Goal: Task Accomplishment & Management: Manage account settings

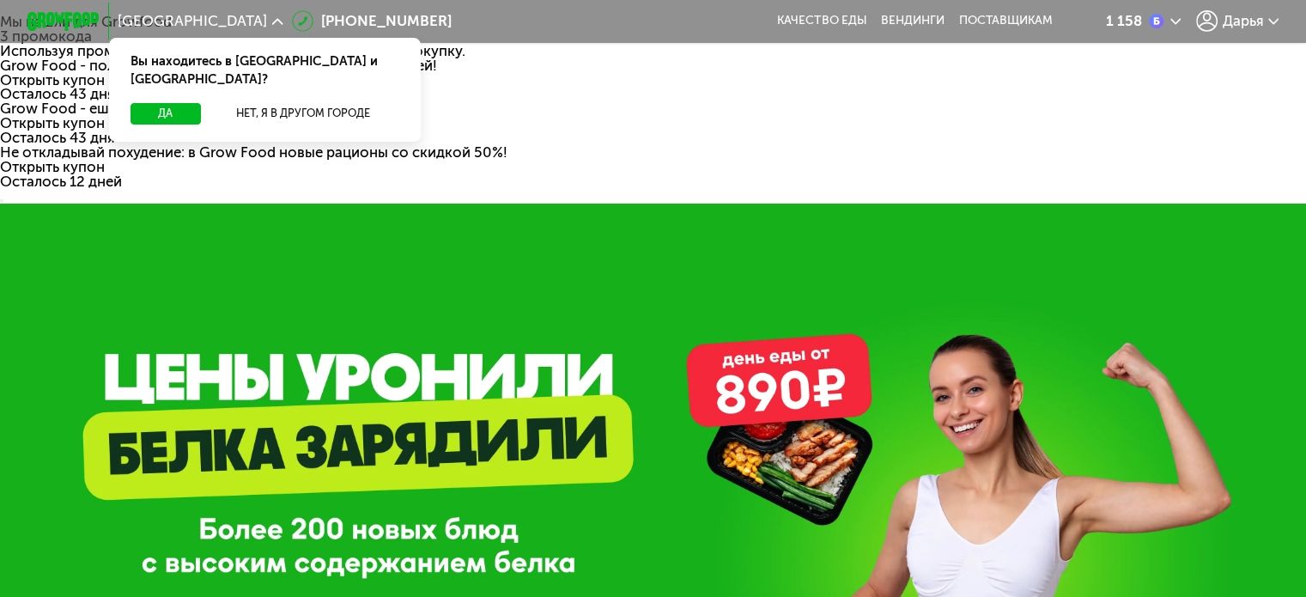
click at [1263, 24] on span "Дарья" at bounding box center [1242, 21] width 41 height 15
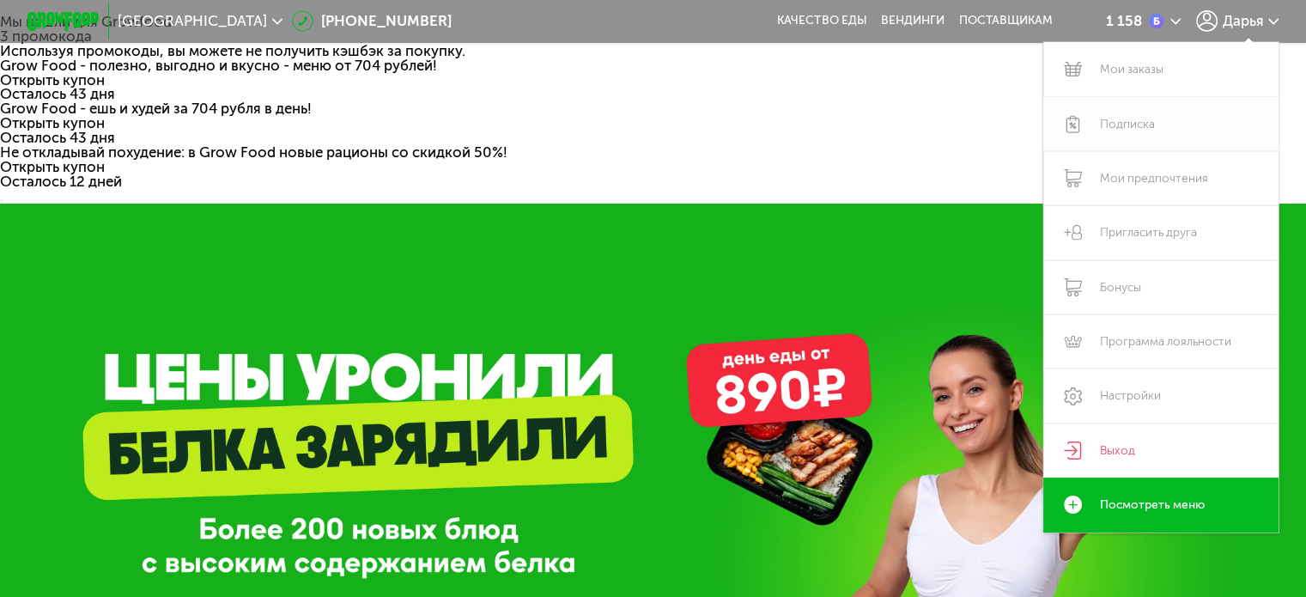
click at [1161, 115] on link "Подписка" at bounding box center [1162, 124] width 236 height 54
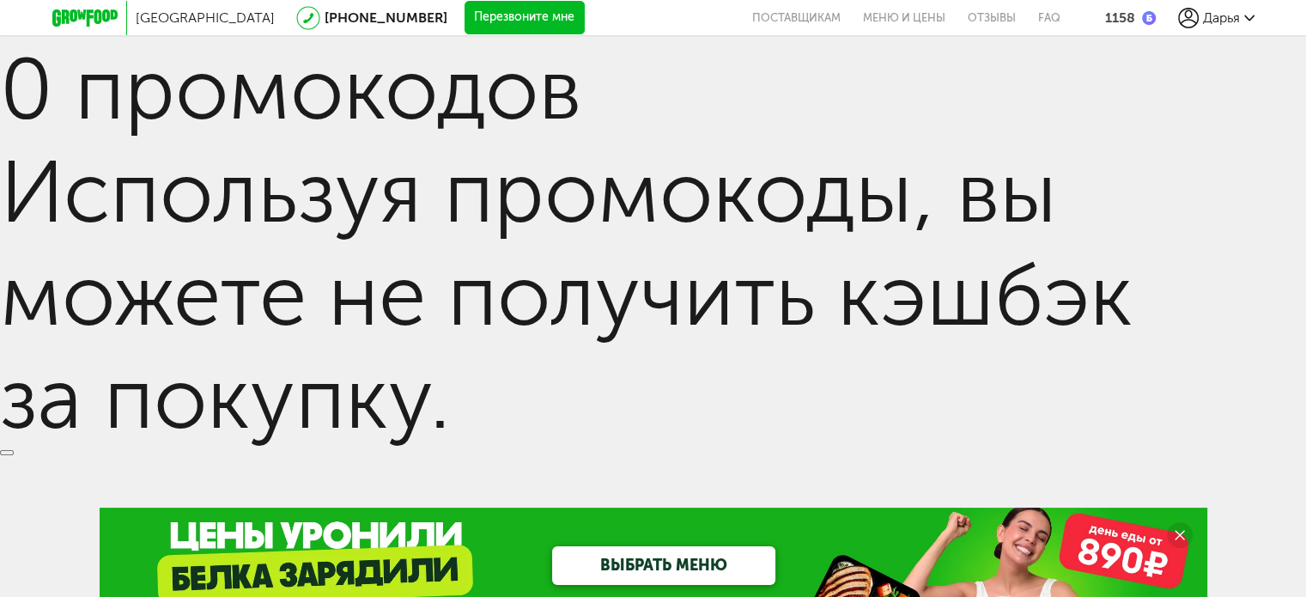
scroll to position [172, 0]
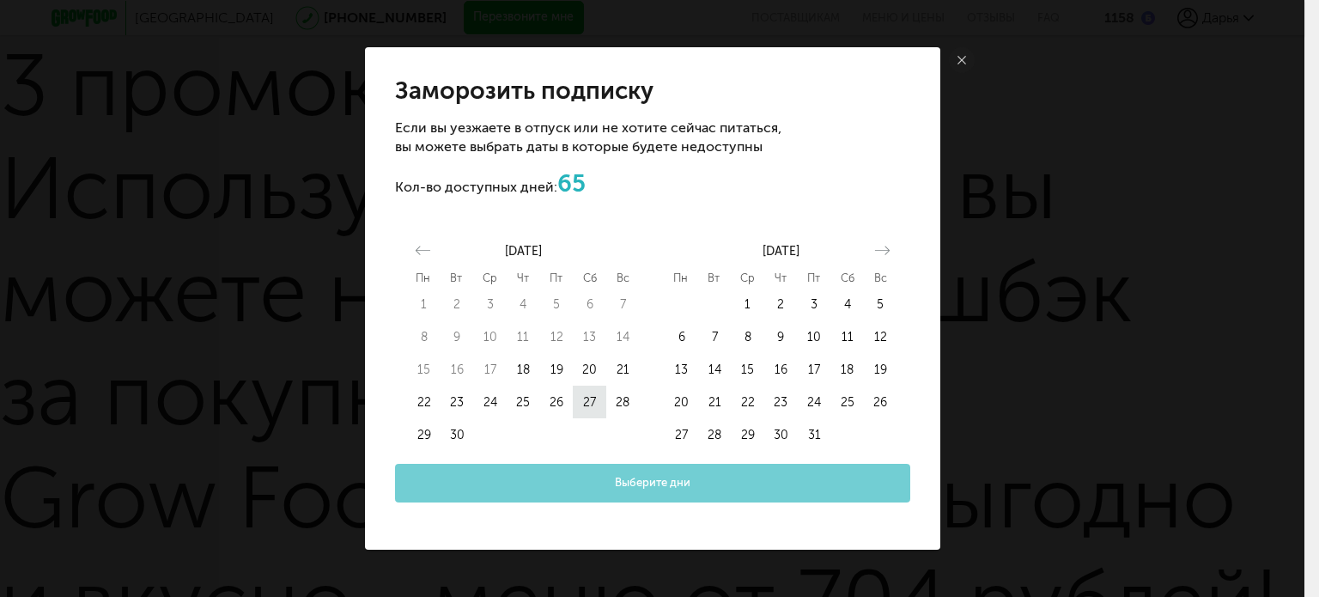
click at [595, 402] on button "27" at bounding box center [589, 402] width 33 height 33
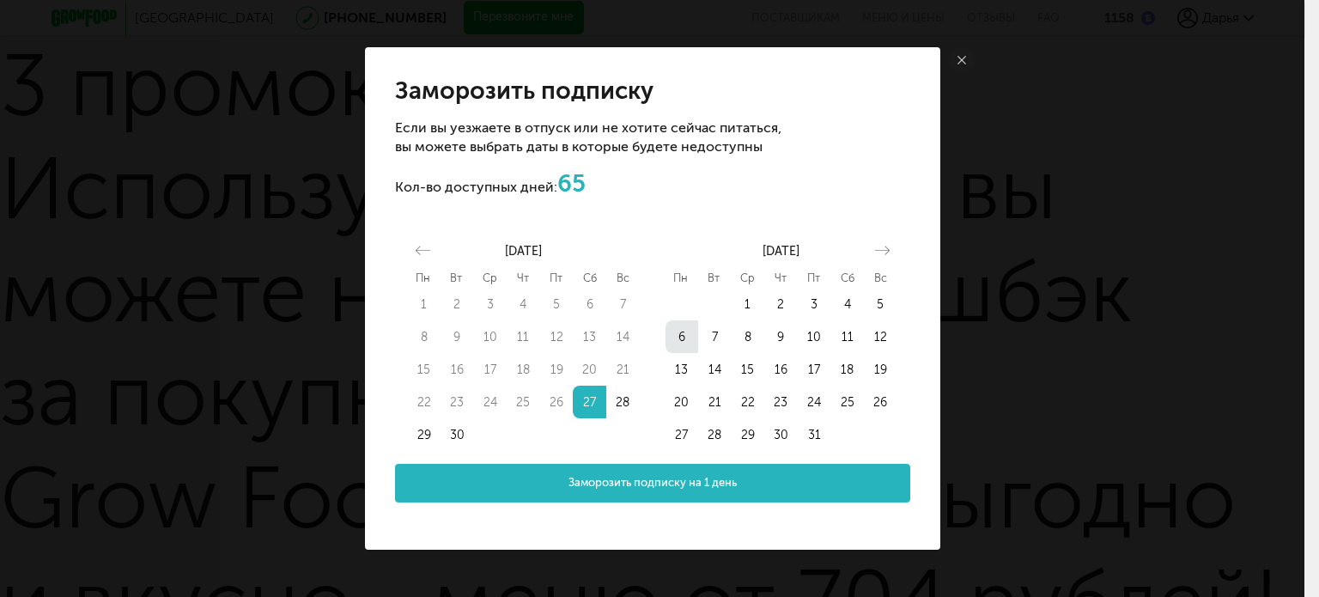
click at [694, 342] on button "6" at bounding box center [682, 336] width 33 height 33
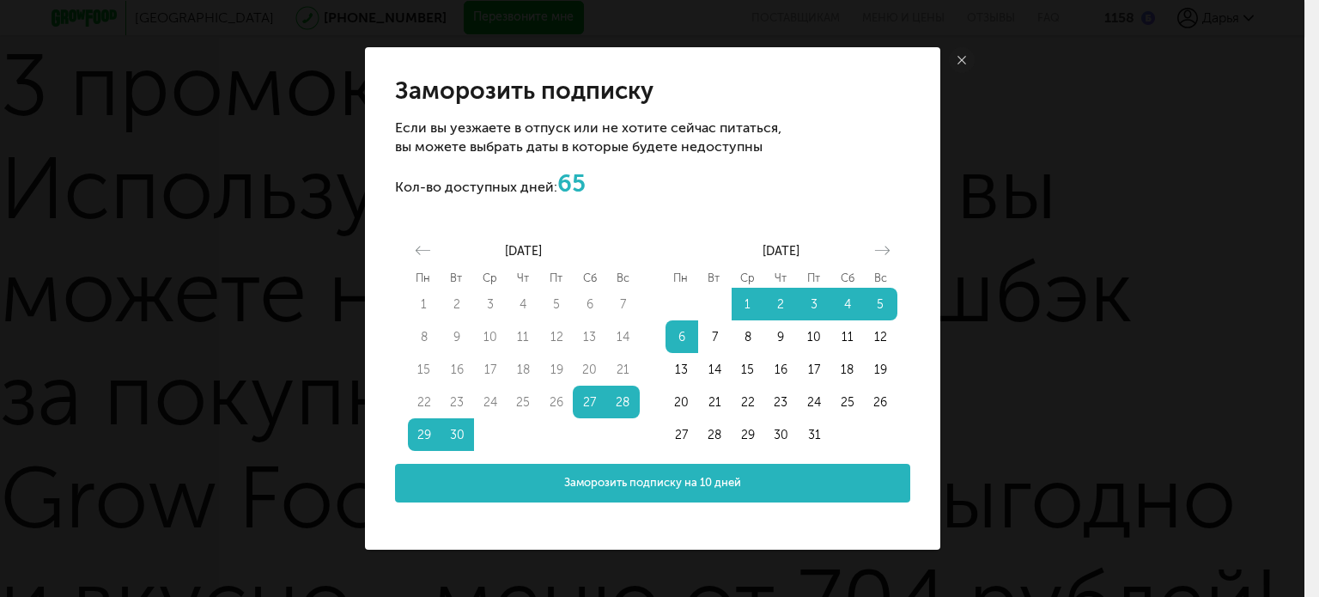
click at [730, 483] on span "Заморозить подписку на 10 дней" at bounding box center [652, 483] width 177 height 16
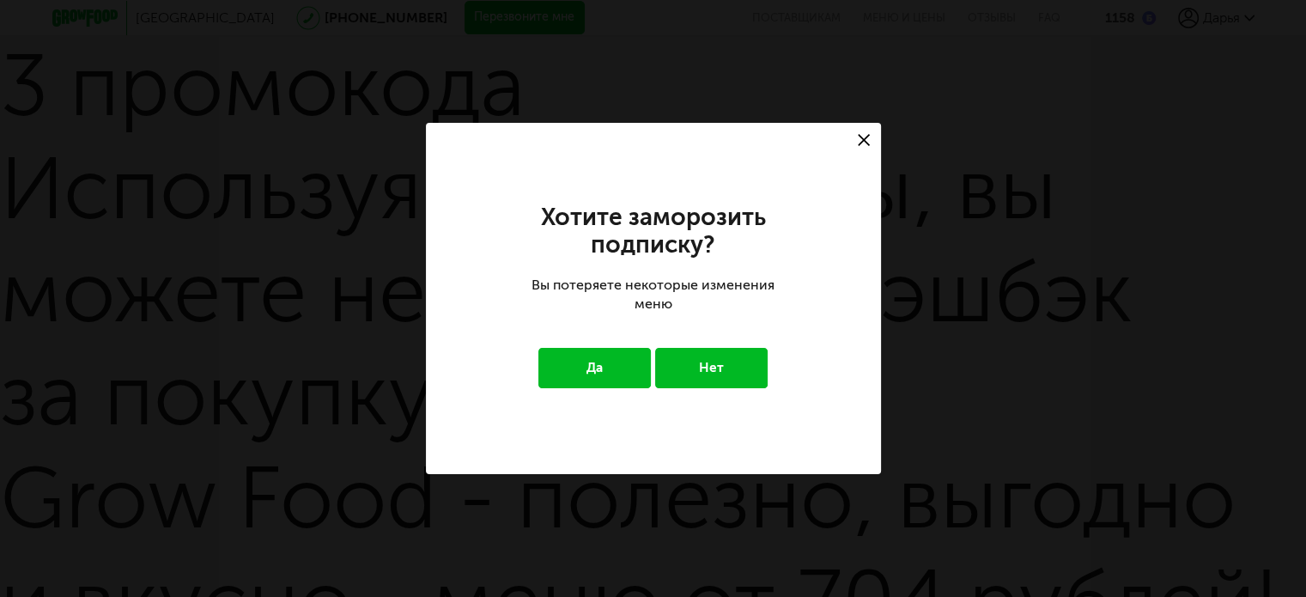
click at [624, 370] on button "Да" at bounding box center [595, 368] width 113 height 40
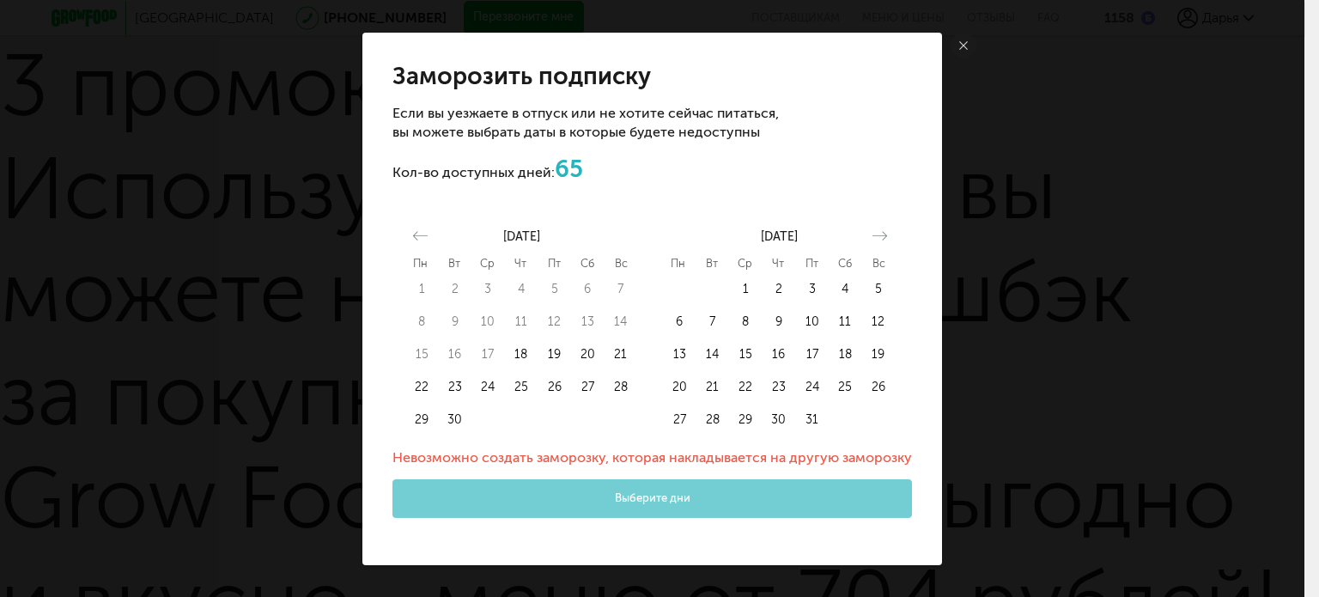
click at [955, 44] on link at bounding box center [964, 46] width 26 height 26
